Goal: Task Accomplishment & Management: Manage account settings

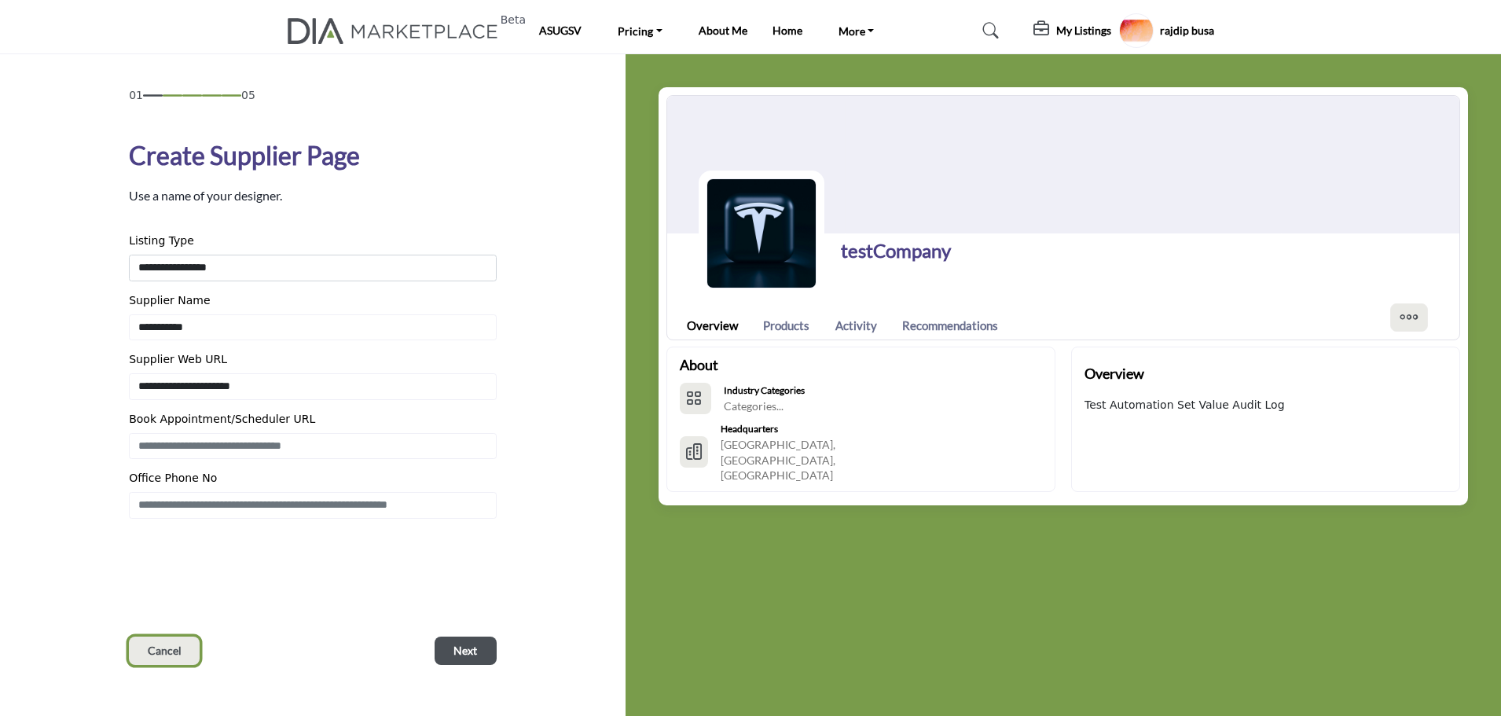
click at [174, 646] on span "Cancel" at bounding box center [165, 651] width 34 height 16
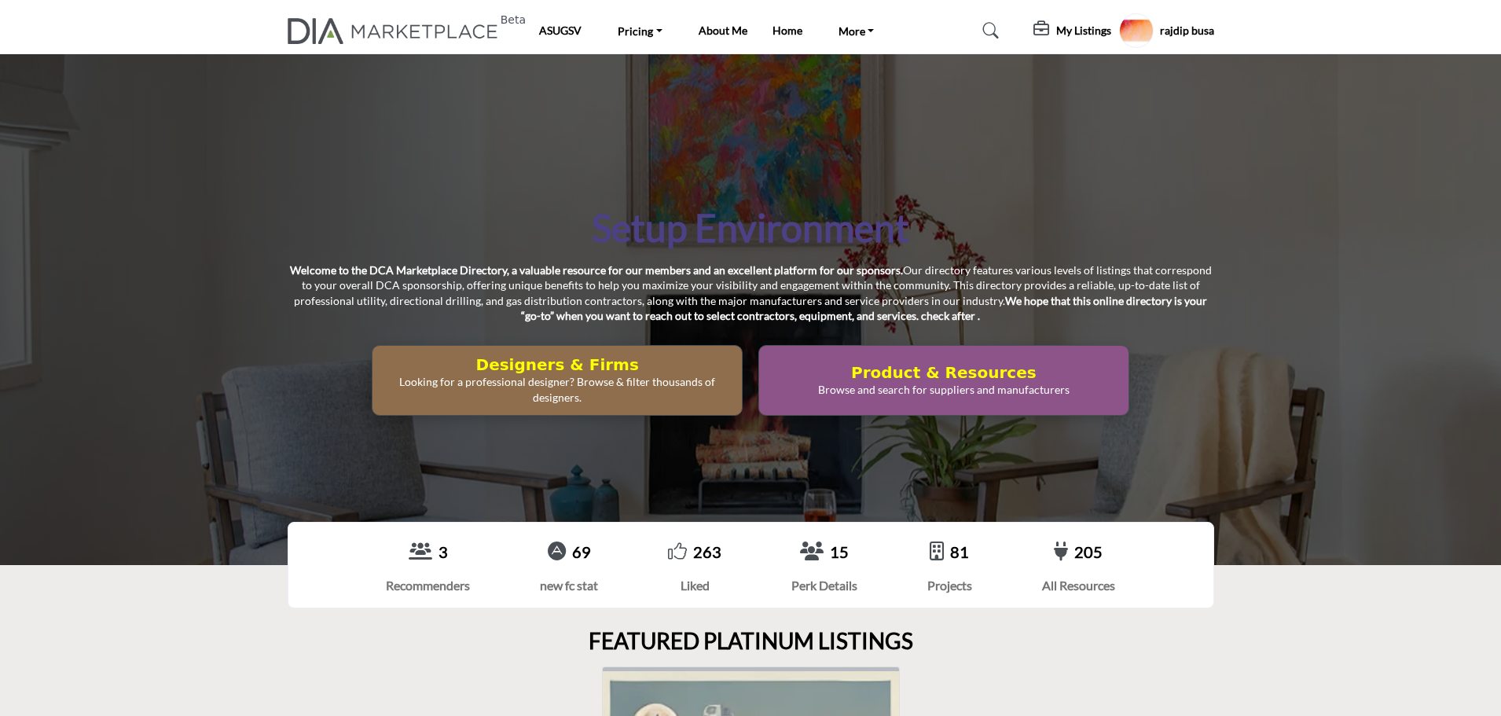
click at [1045, 31] on icon at bounding box center [1043, 29] width 19 height 16
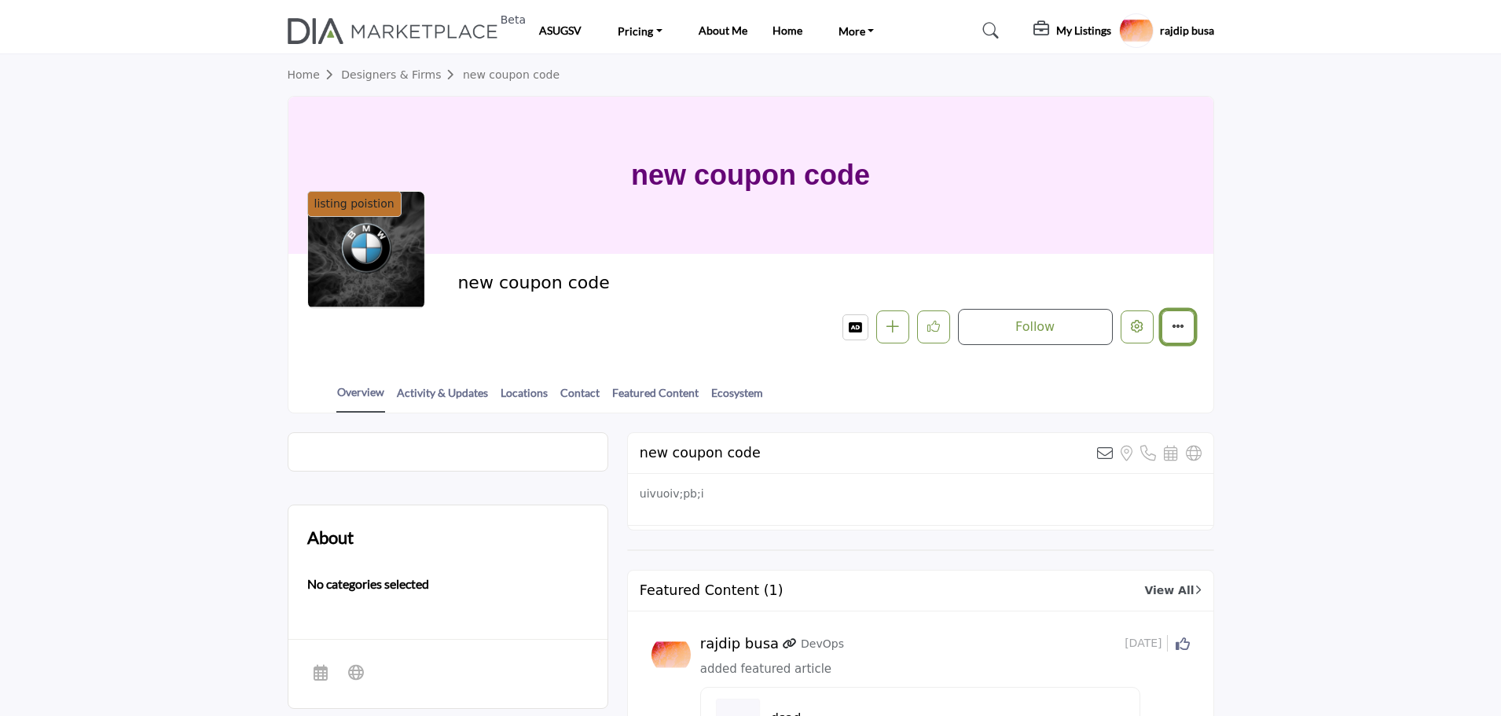
click at [1175, 327] on icon "More details" at bounding box center [1178, 326] width 13 height 13
click at [1146, 321] on button "Edit company" at bounding box center [1137, 327] width 33 height 33
click at [206, 293] on div at bounding box center [754, 358] width 1509 height 716
click at [1183, 327] on icon "More details" at bounding box center [1178, 326] width 13 height 13
click at [1032, 389] on div "Overview Activity & Updates Locations Contact Featured Content Ecosystem" at bounding box center [771, 388] width 886 height 49
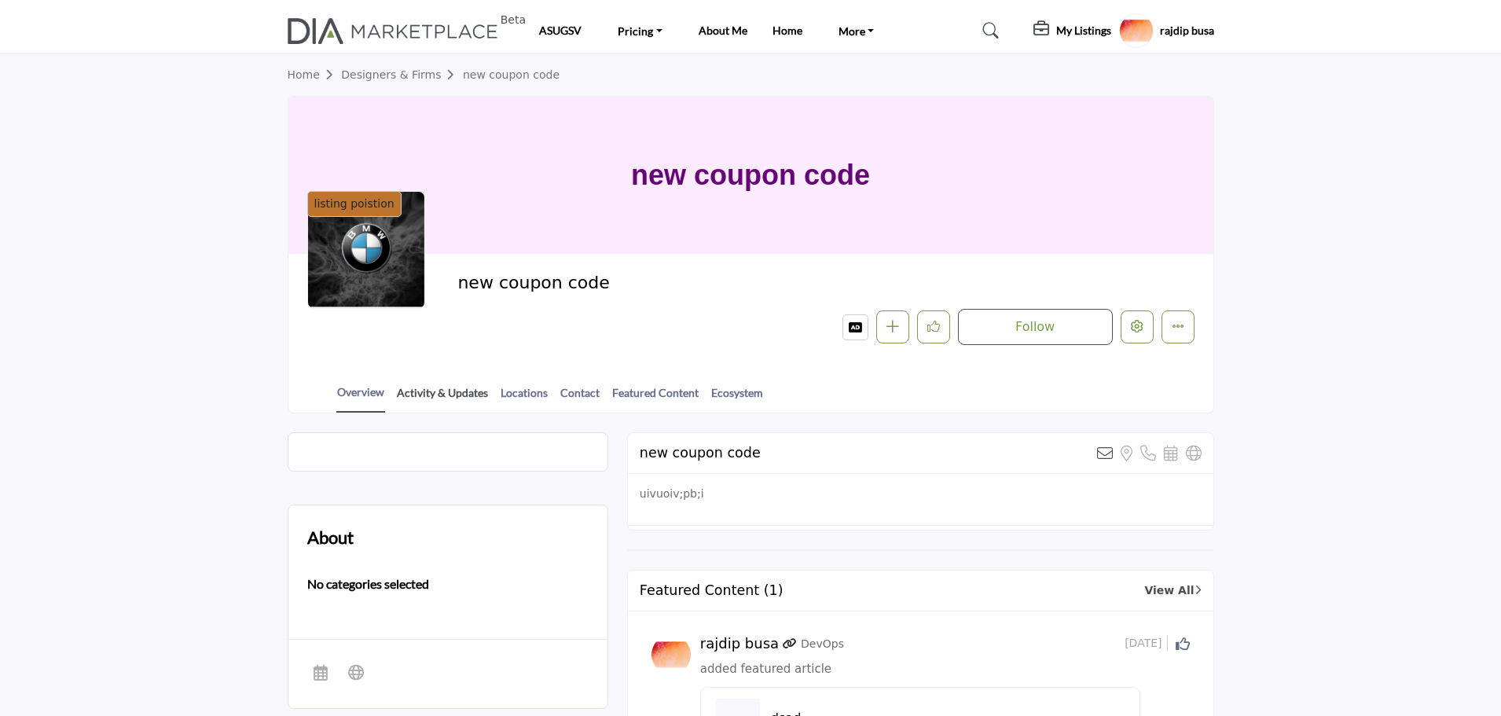
click at [425, 402] on link "Activity & Updates" at bounding box center [442, 398] width 93 height 28
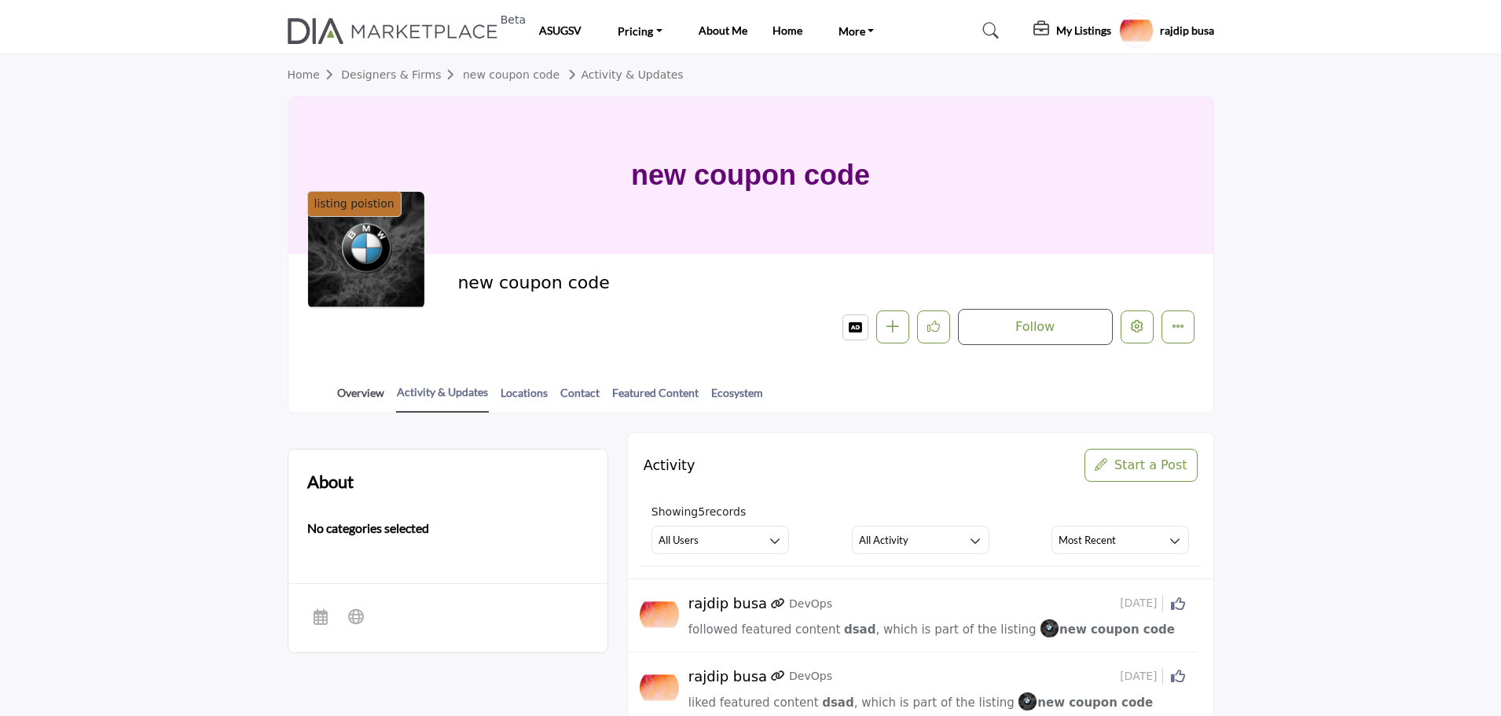
click at [367, 398] on link "Overview" at bounding box center [360, 398] width 49 height 28
